Goal: Information Seeking & Learning: Learn about a topic

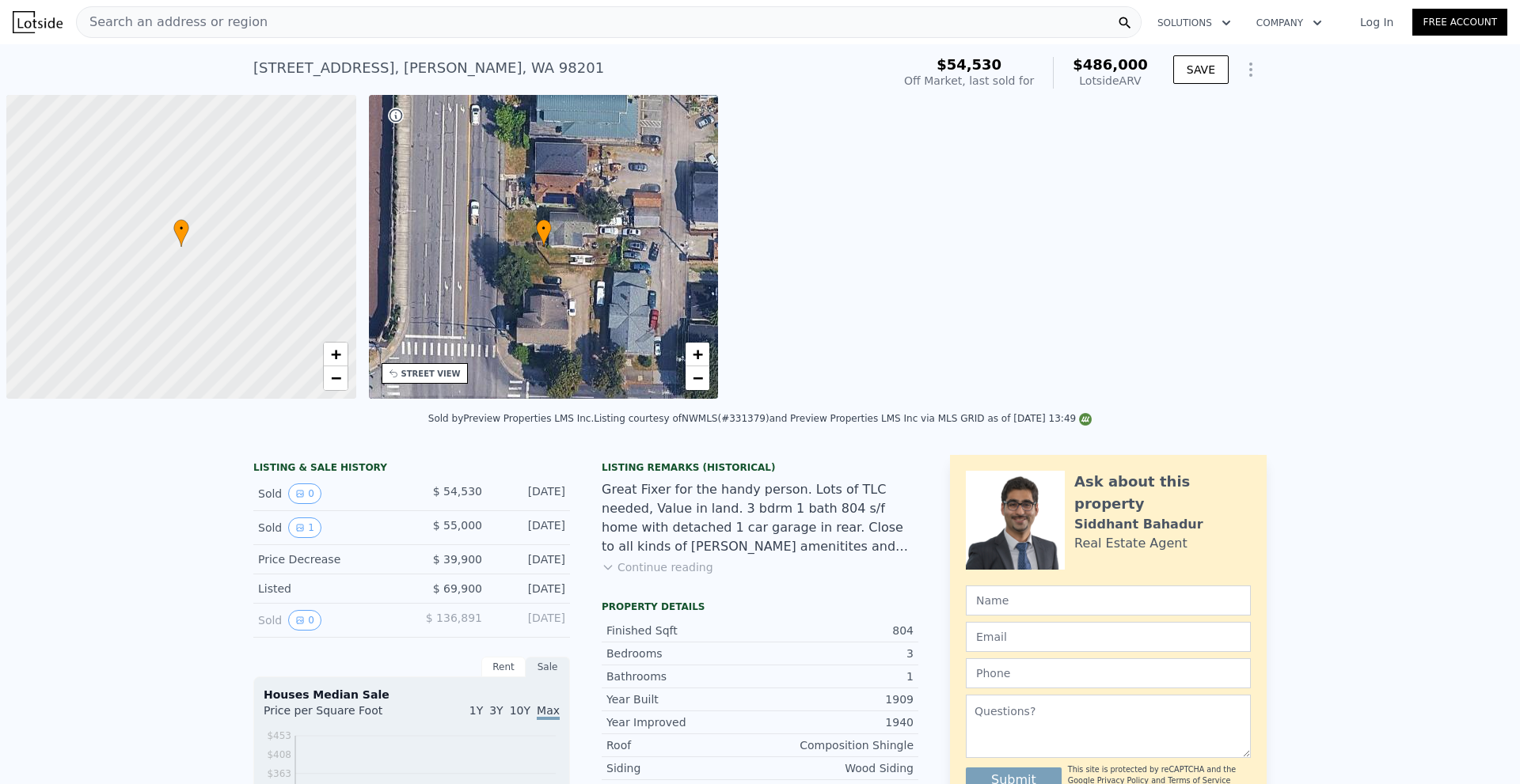
scroll to position [0, 7]
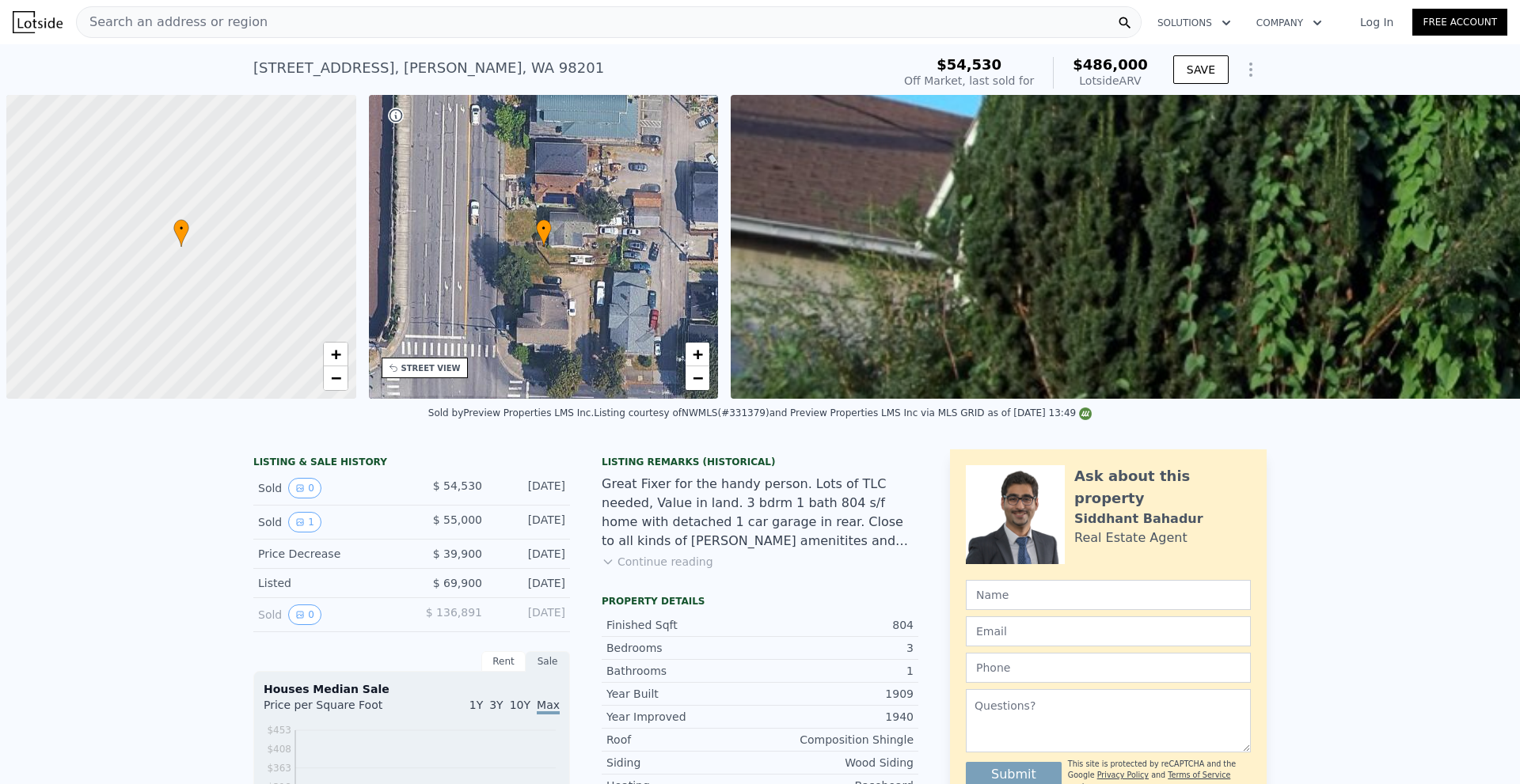
click at [706, 35] on div "Search an address or region" at bounding box center [608, 22] width 1065 height 32
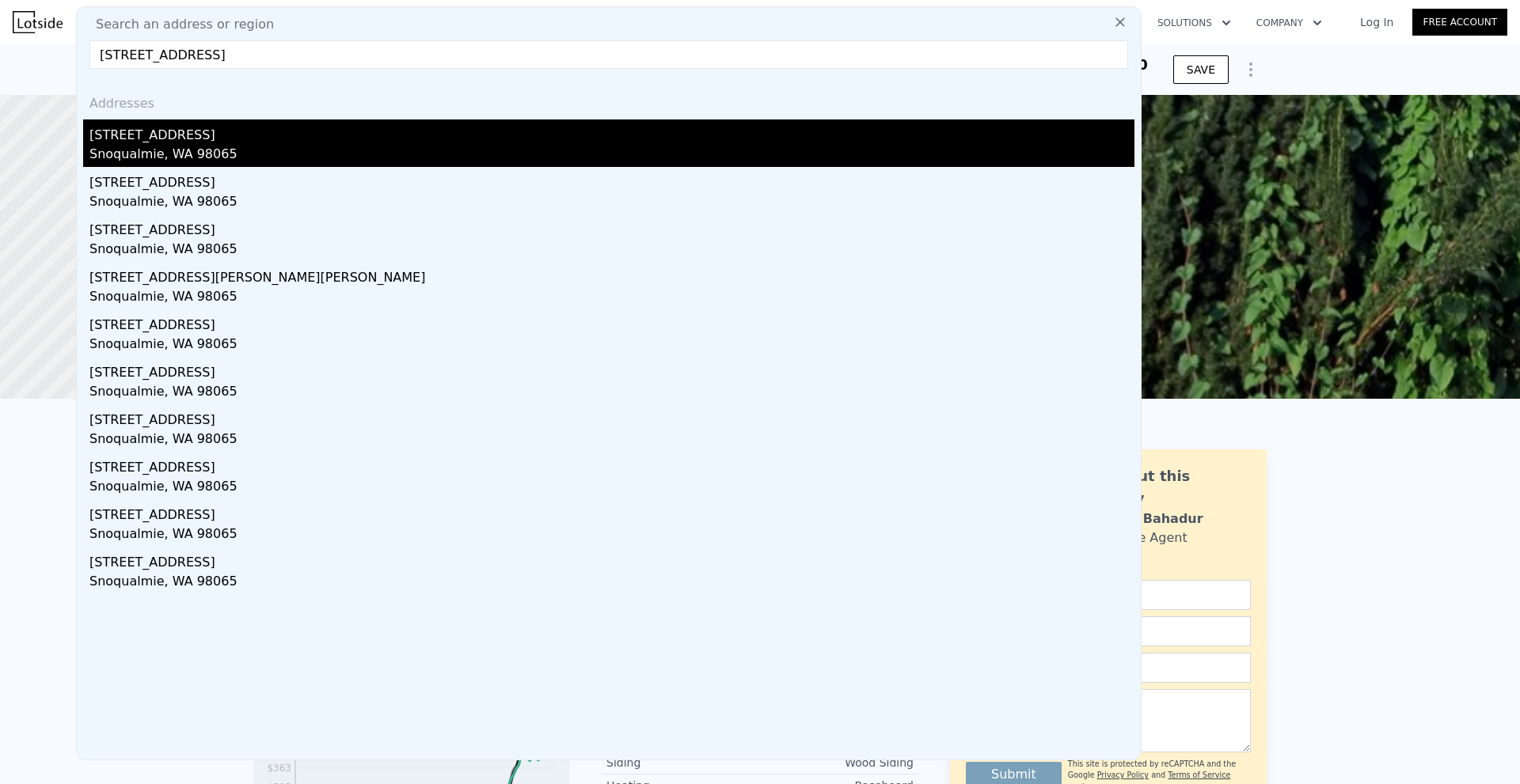
type input "[STREET_ADDRESS]"
click at [347, 145] on div "Snoqualmie, WA 98065" at bounding box center [612, 155] width 1045 height 22
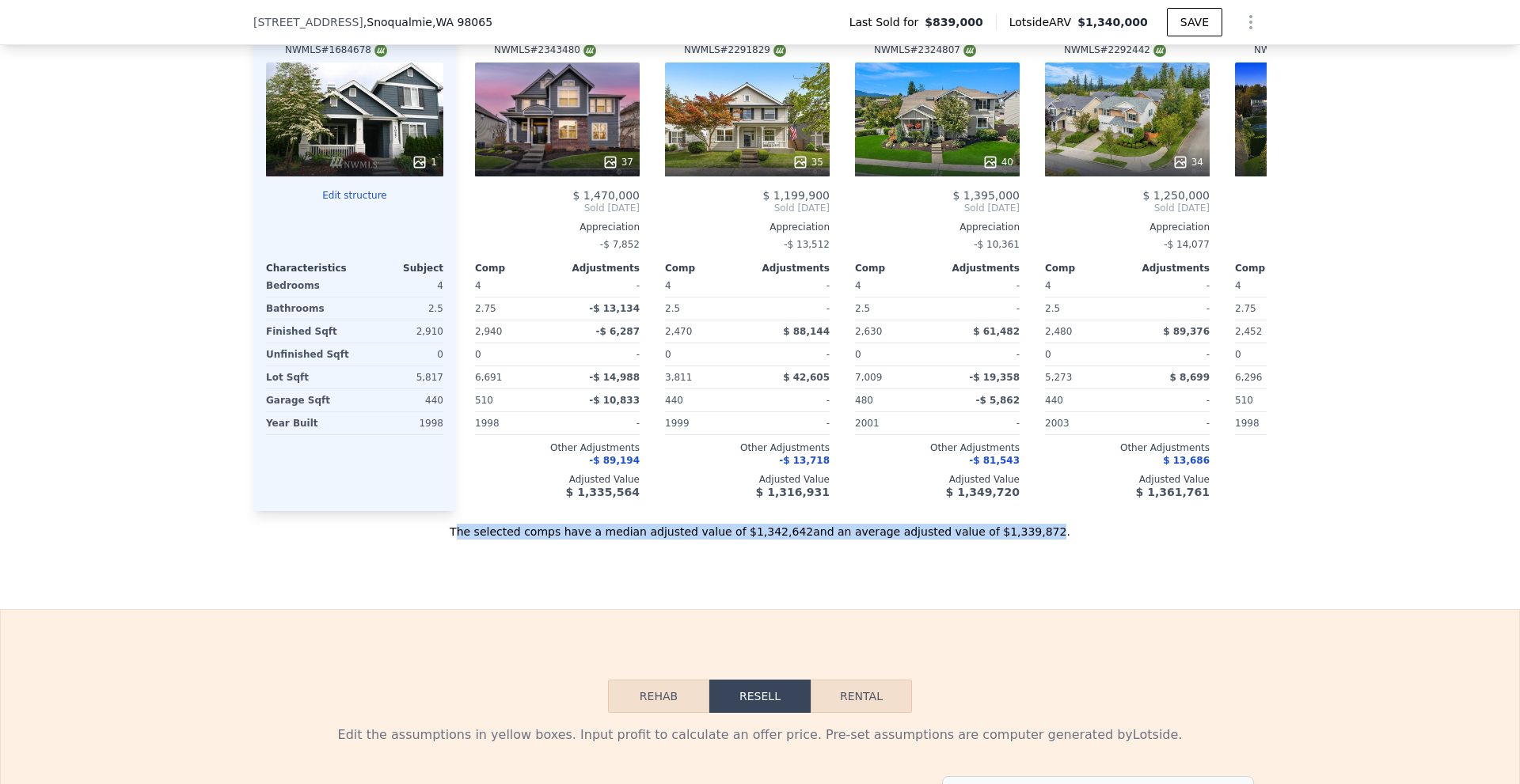
drag, startPoint x: 507, startPoint y: 551, endPoint x: 1003, endPoint y: 551, distance: 496.0
click at [1003, 540] on div "The selected comps have a median adjusted value of $1,342,642 and an average ad…" at bounding box center [760, 525] width 1013 height 28
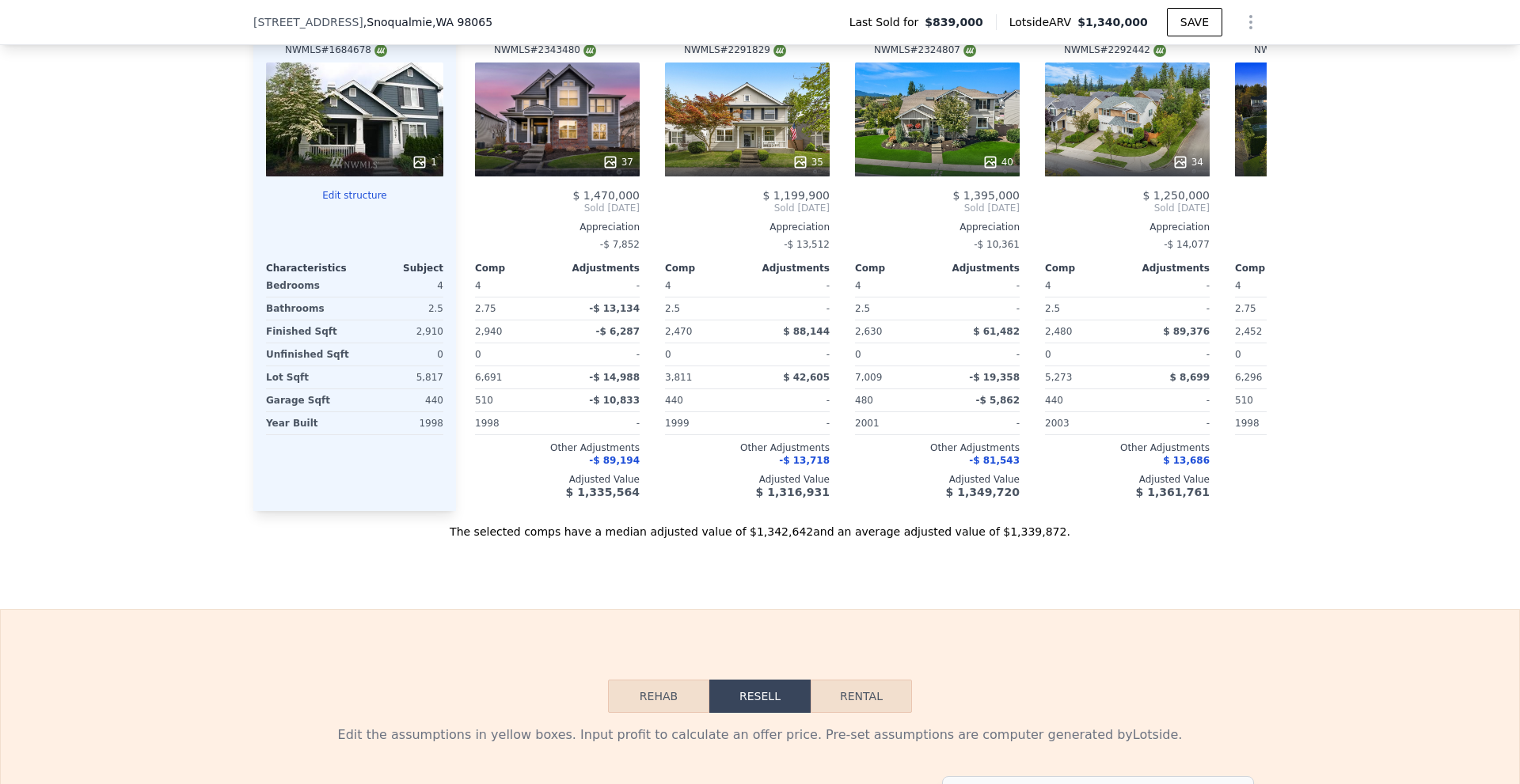
click at [1011, 540] on div "The selected comps have a median adjusted value of $1,342,642 and an average ad…" at bounding box center [760, 525] width 1013 height 28
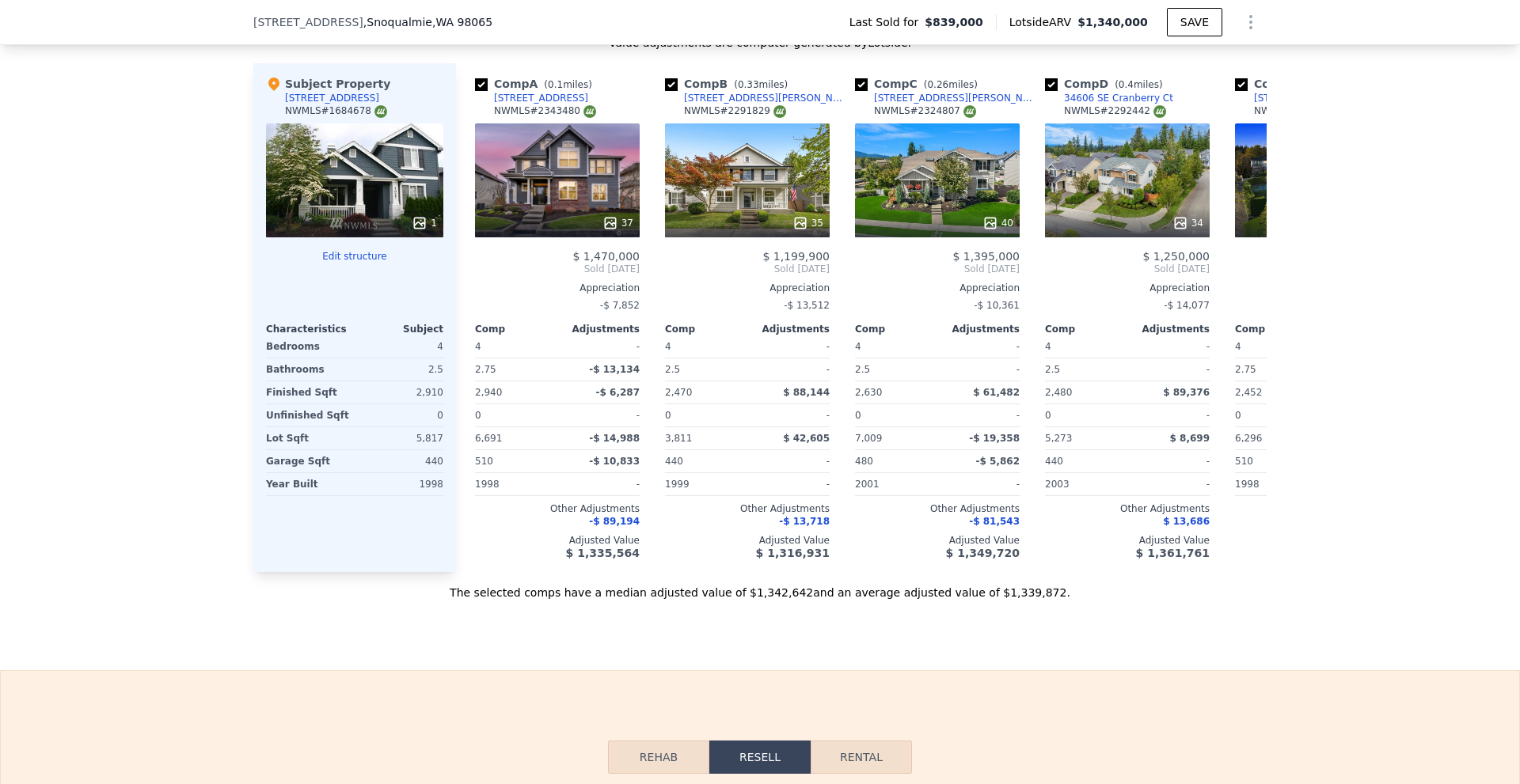
scroll to position [1736, 0]
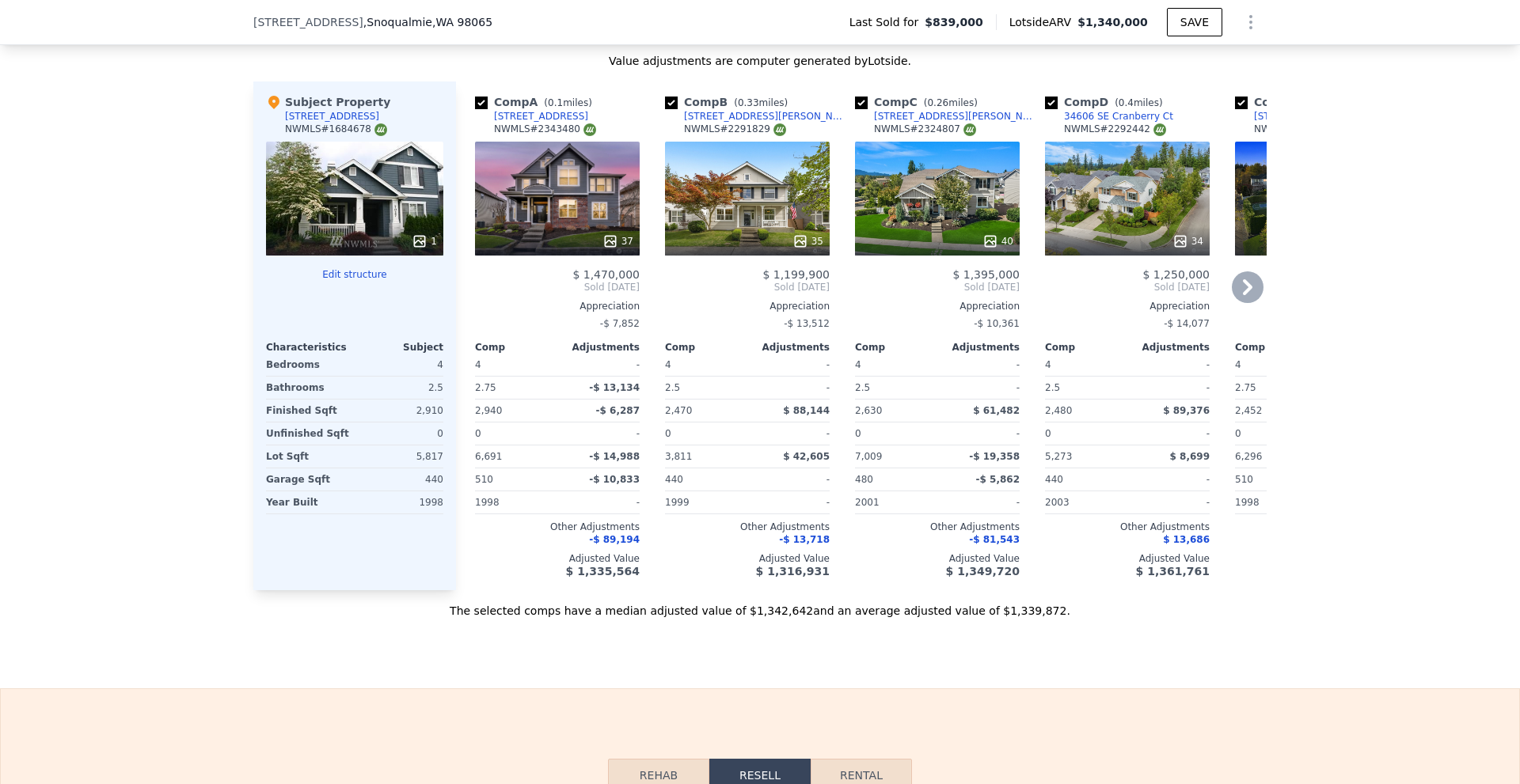
click at [614, 243] on div at bounding box center [557, 241] width 164 height 28
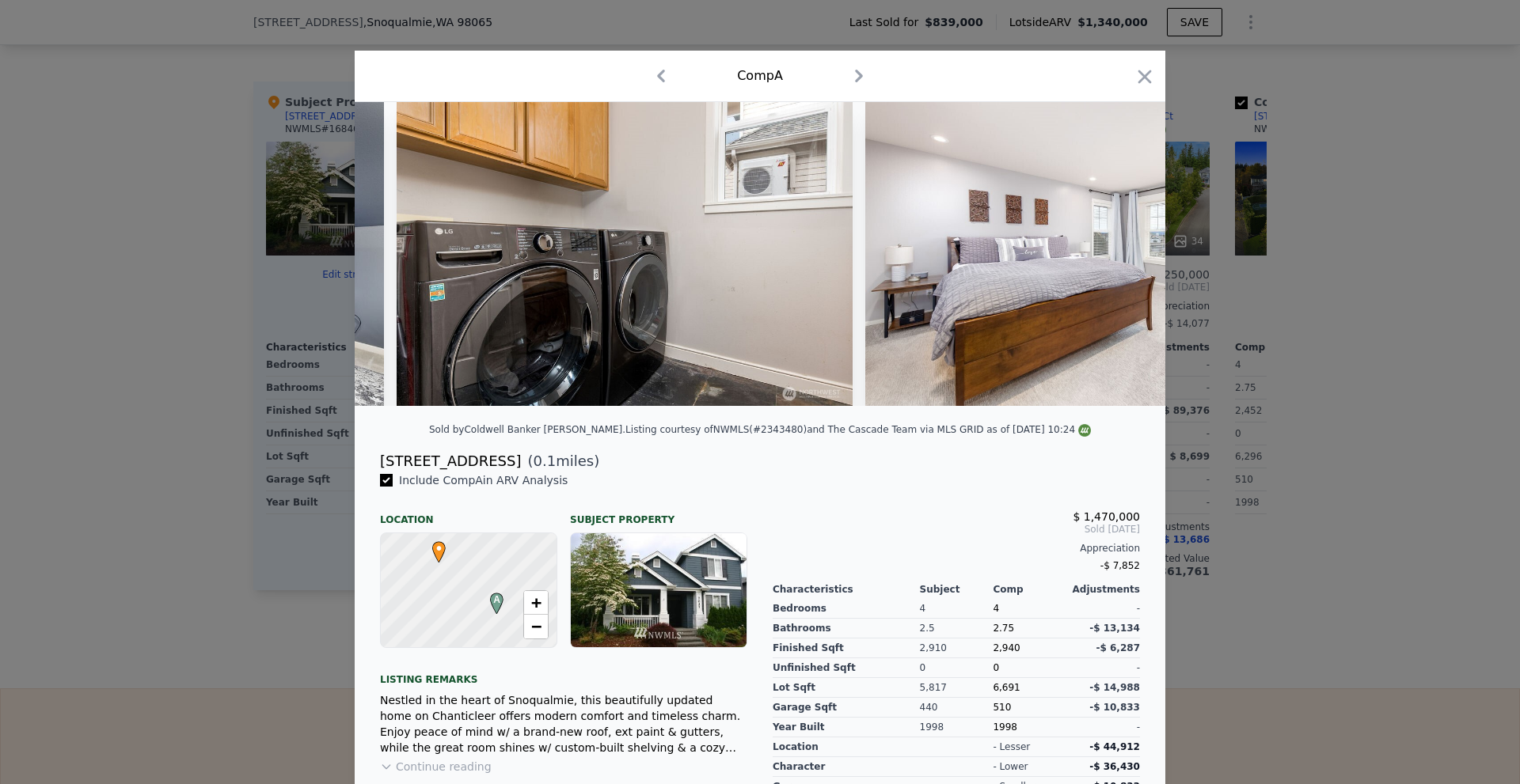
scroll to position [0, 7371]
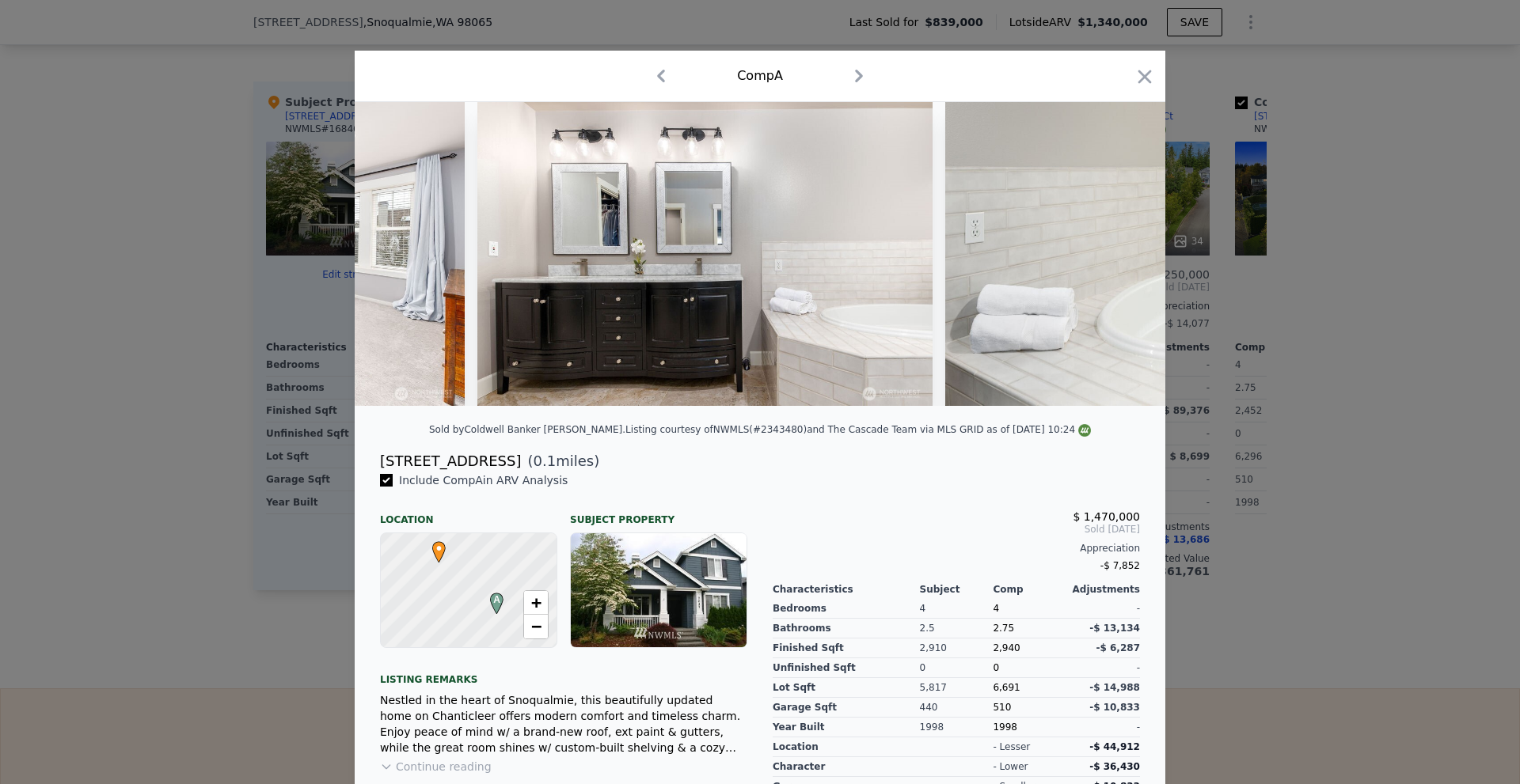
click at [1301, 399] on div at bounding box center [760, 392] width 1520 height 784
